Goal: Task Accomplishment & Management: Complete application form

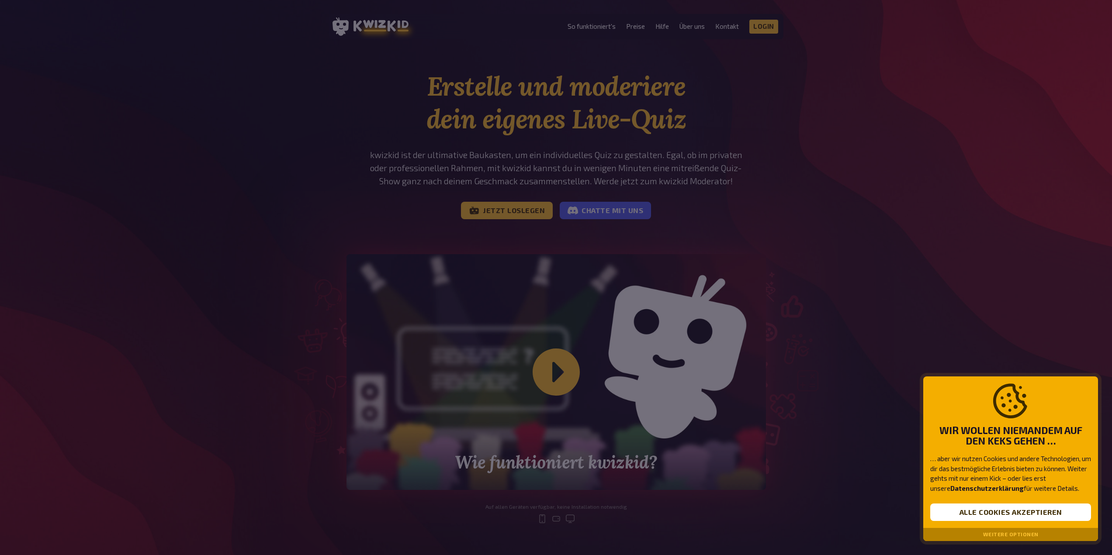
click at [501, 210] on div at bounding box center [556, 277] width 1112 height 555
click at [559, 374] on div at bounding box center [556, 277] width 1112 height 555
click at [558, 373] on div at bounding box center [556, 277] width 1112 height 555
click at [553, 371] on div at bounding box center [556, 277] width 1112 height 555
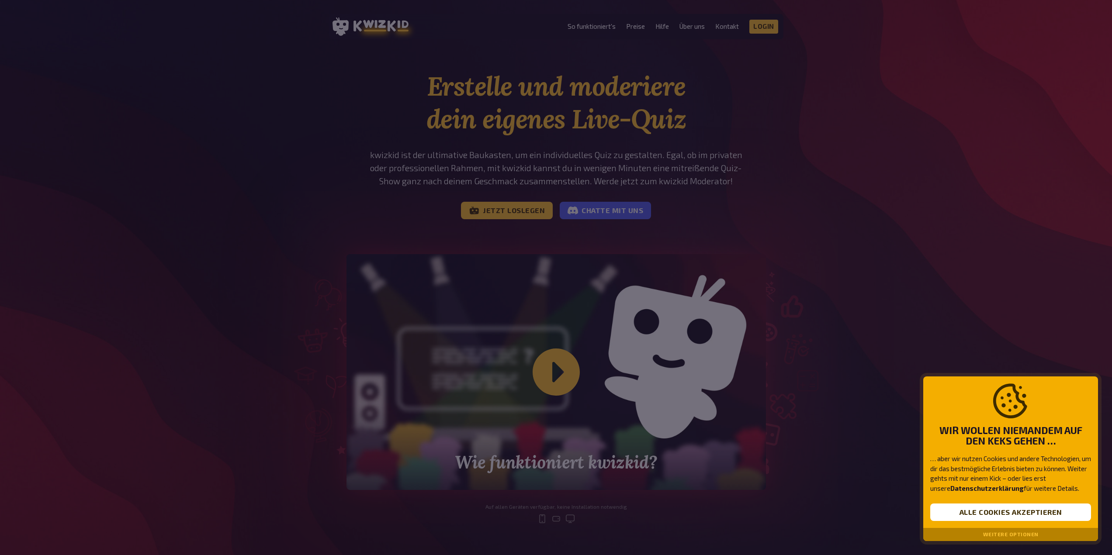
click at [553, 371] on div at bounding box center [556, 277] width 1112 height 555
click at [1007, 510] on button "Alle Cookies akzeptieren" at bounding box center [1010, 512] width 161 height 17
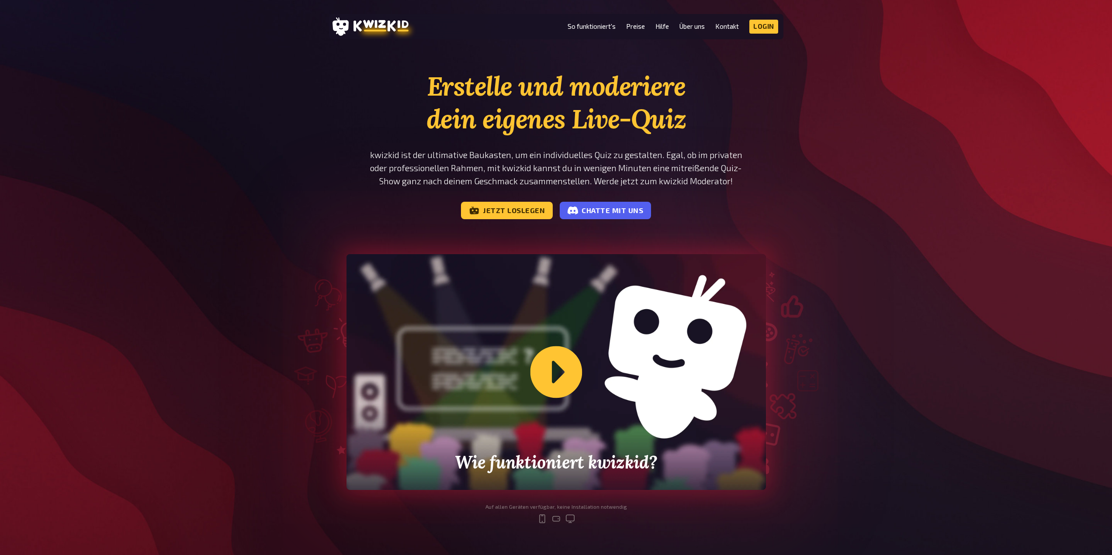
click at [550, 375] on div "Wie funktioniert kwizkid?" at bounding box center [556, 372] width 419 height 236
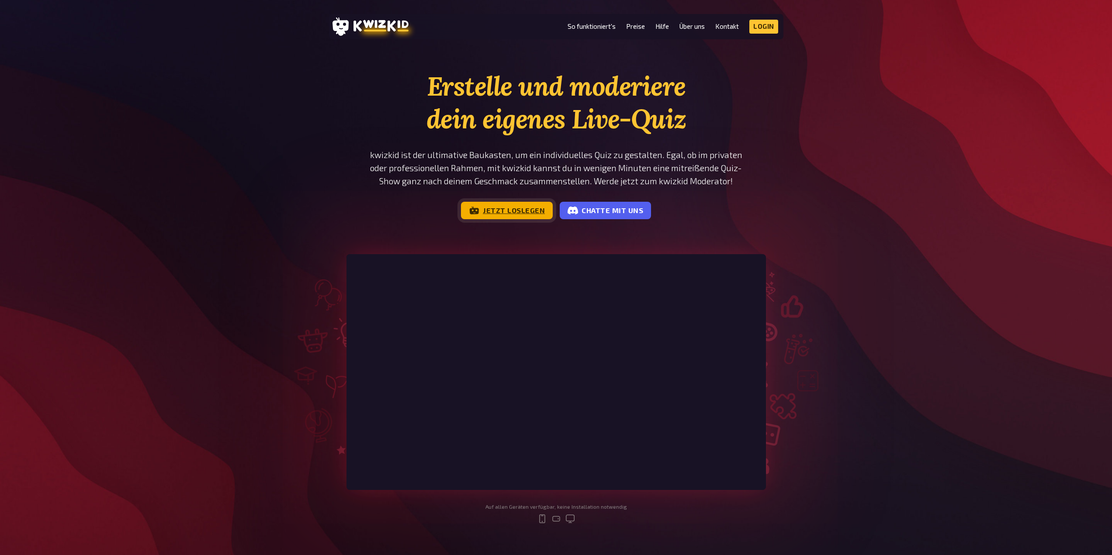
click at [510, 207] on link "Jetzt loslegen" at bounding box center [507, 210] width 92 height 17
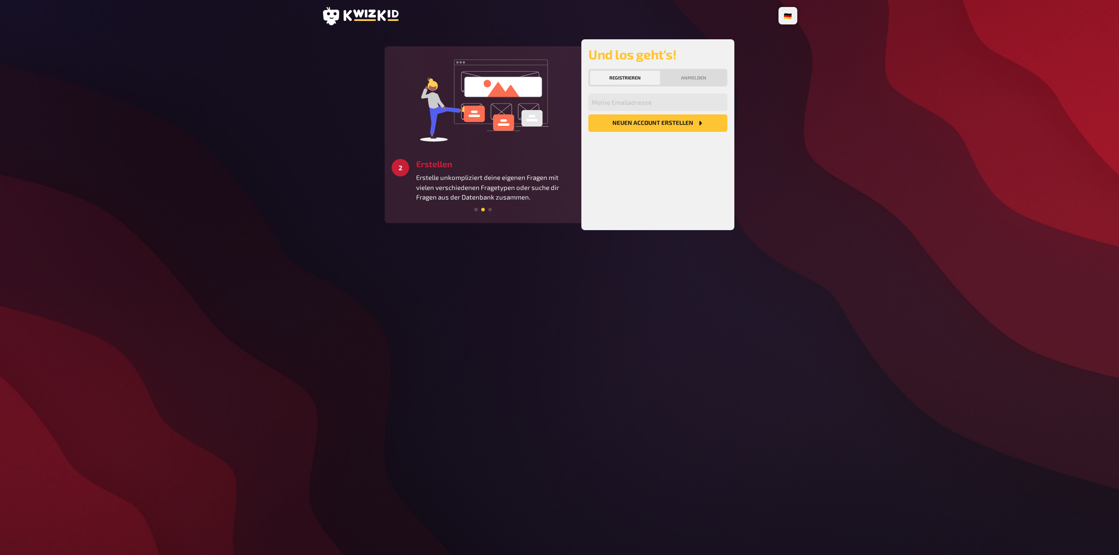
click at [614, 77] on button "Registrieren" at bounding box center [625, 78] width 70 height 14
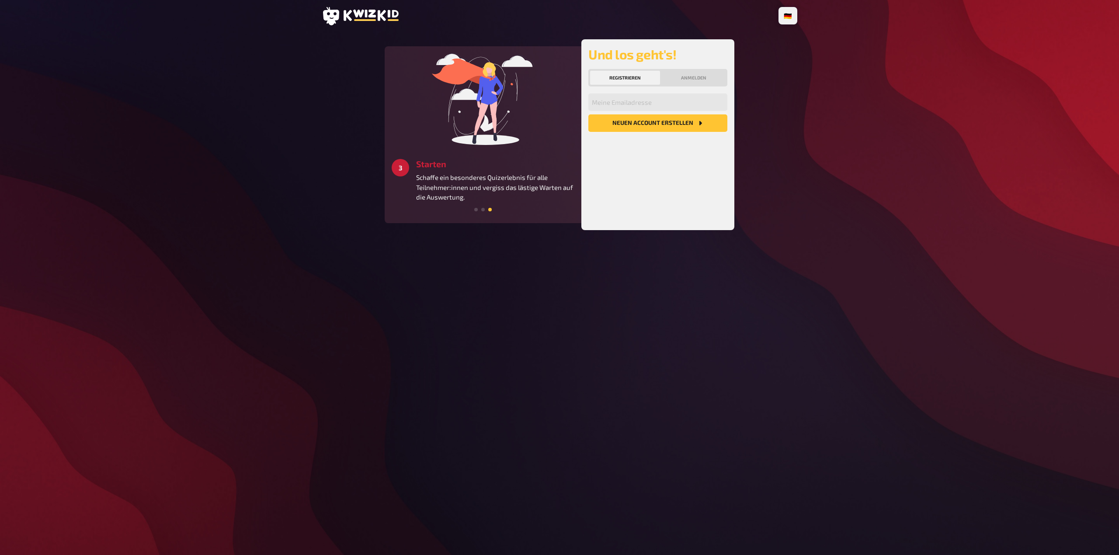
click at [680, 121] on button "Neuen Account Erstellen" at bounding box center [657, 122] width 139 height 17
click at [632, 104] on input "email" at bounding box center [657, 102] width 139 height 17
